Goal: Task Accomplishment & Management: Use online tool/utility

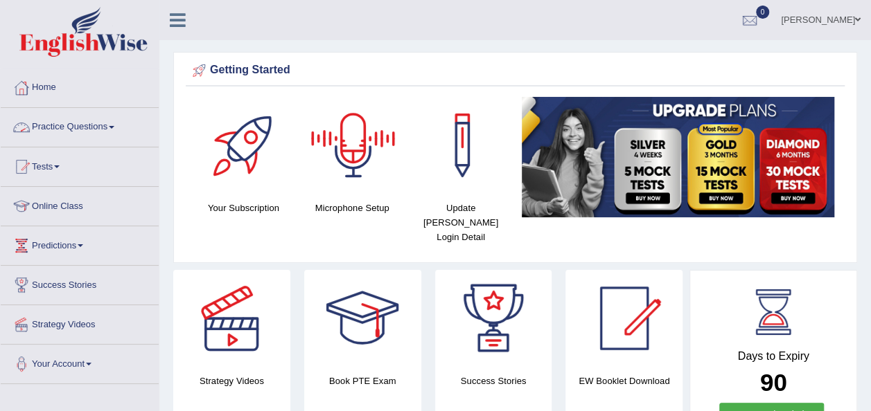
click at [114, 126] on span at bounding box center [112, 127] width 6 height 3
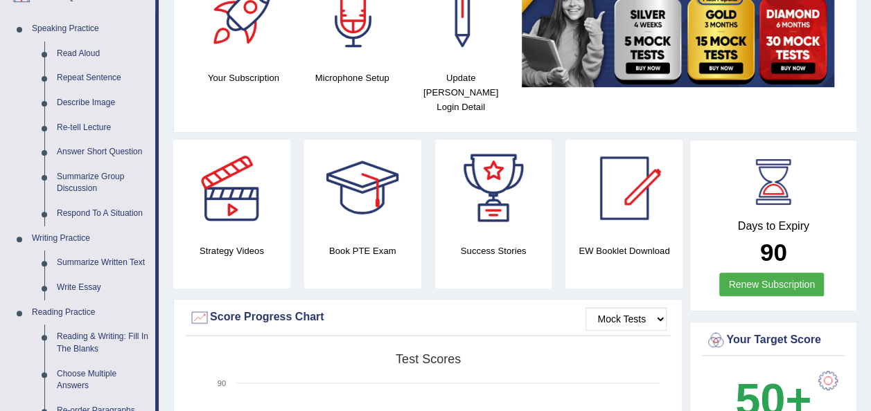
scroll to position [139, 0]
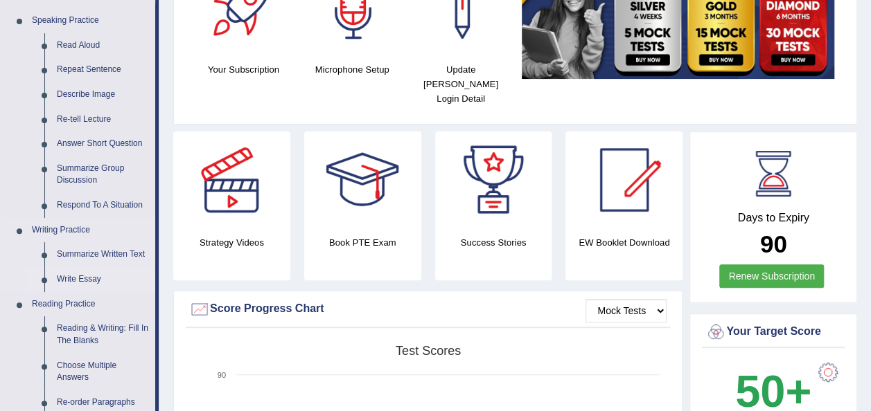
click at [91, 280] on link "Write Essay" at bounding box center [103, 279] width 105 height 25
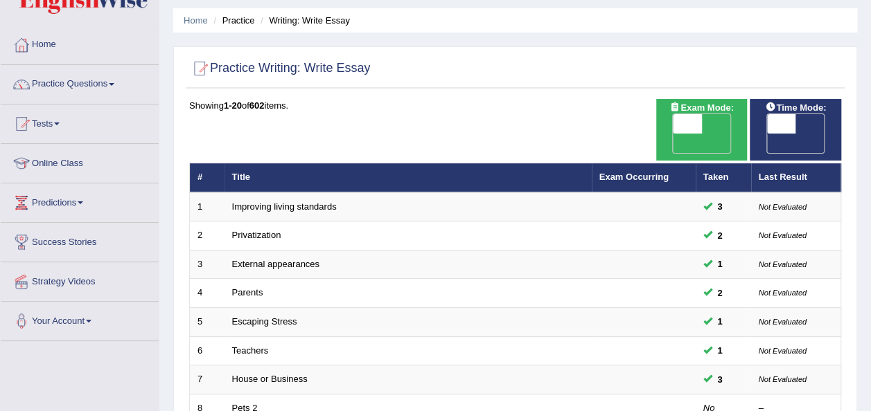
scroll to position [55, 0]
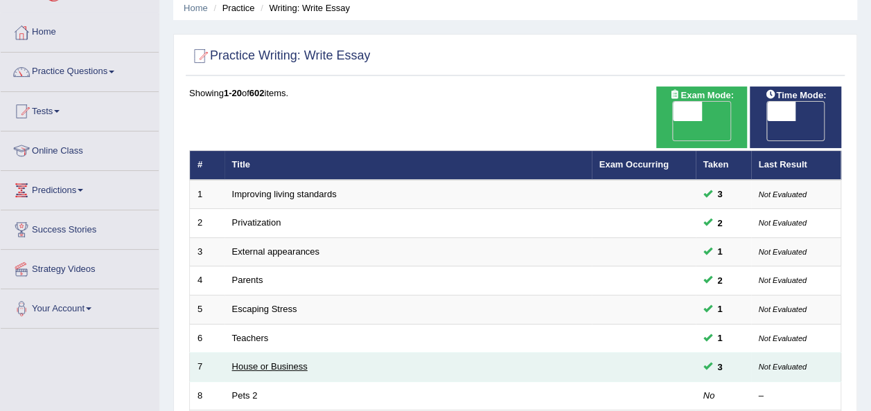
click at [295, 362] on link "House or Business" at bounding box center [269, 367] width 75 height 10
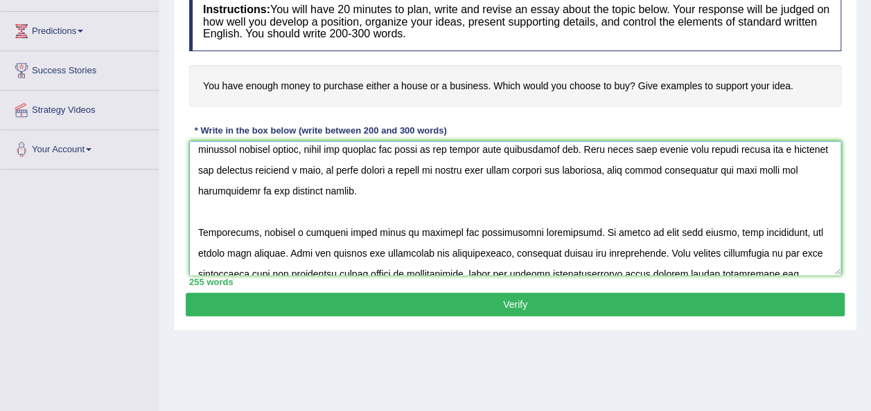
scroll to position [83, 0]
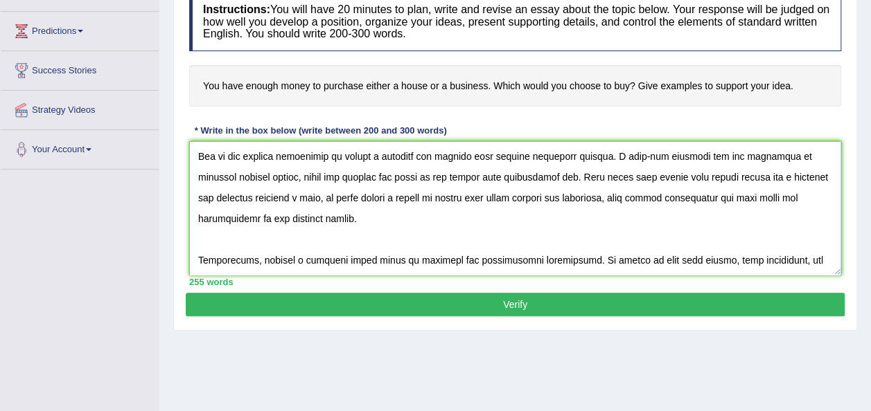
click at [321, 195] on textarea at bounding box center [515, 208] width 652 height 134
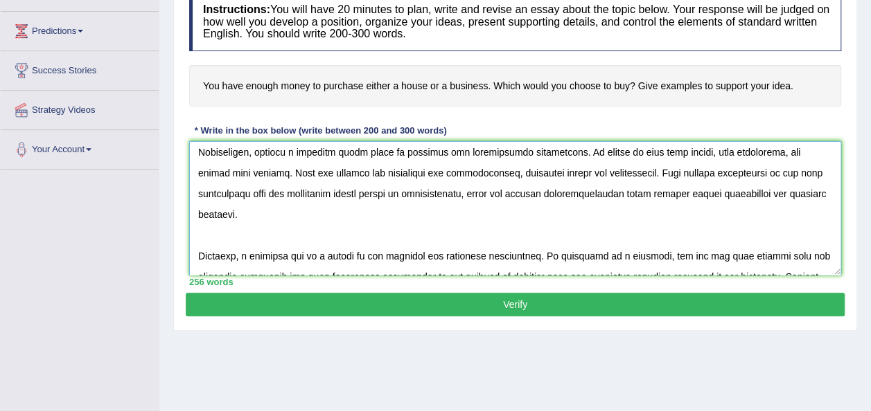
scroll to position [194, 0]
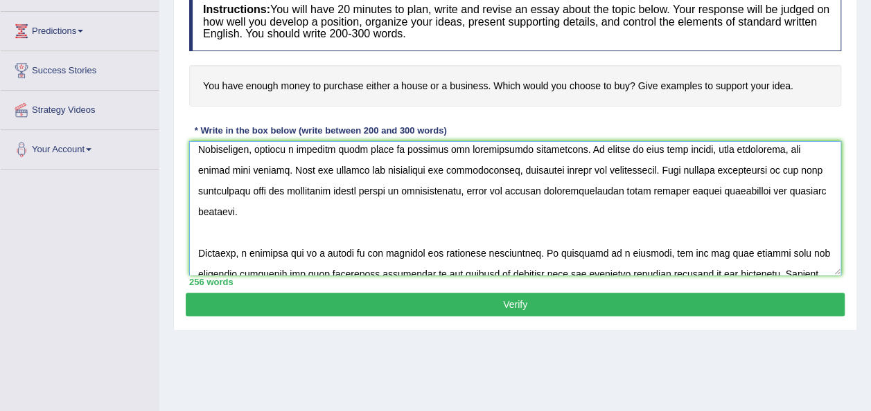
click at [419, 187] on textarea at bounding box center [515, 208] width 652 height 134
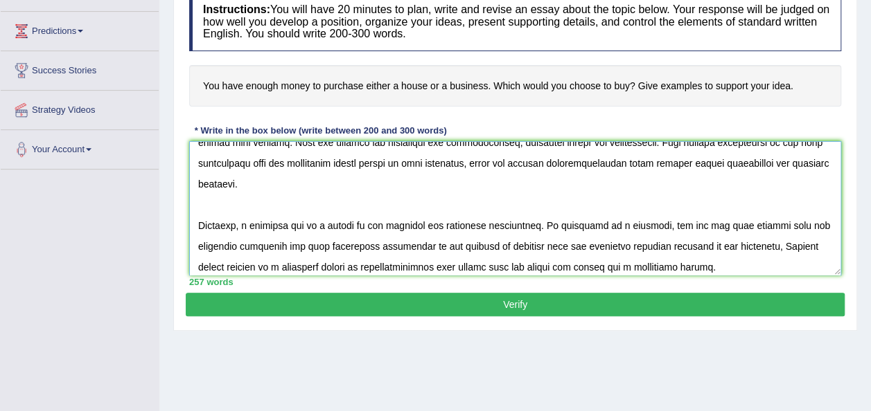
scroll to position [229, 0]
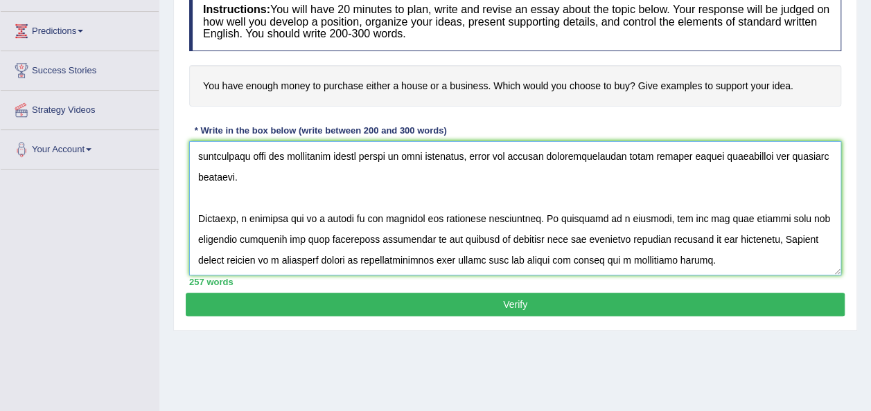
type textarea "The increasing influence of purchasing either a house or a business on our live…"
click at [543, 301] on button "Verify" at bounding box center [515, 305] width 659 height 24
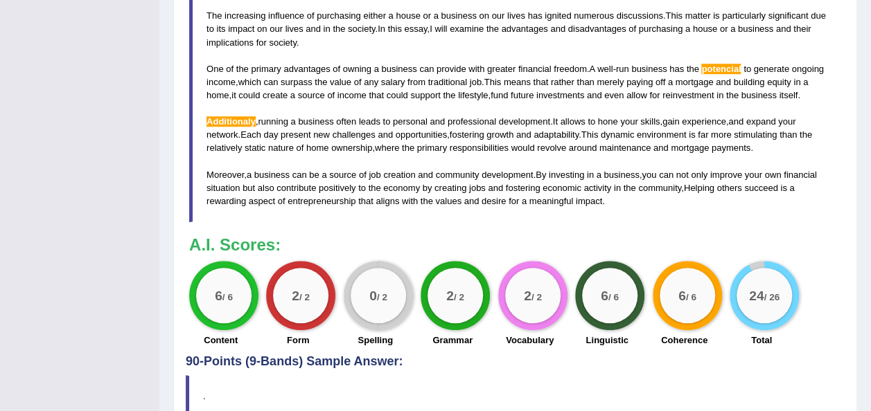
scroll to position [519, 0]
